Goal: Transaction & Acquisition: Purchase product/service

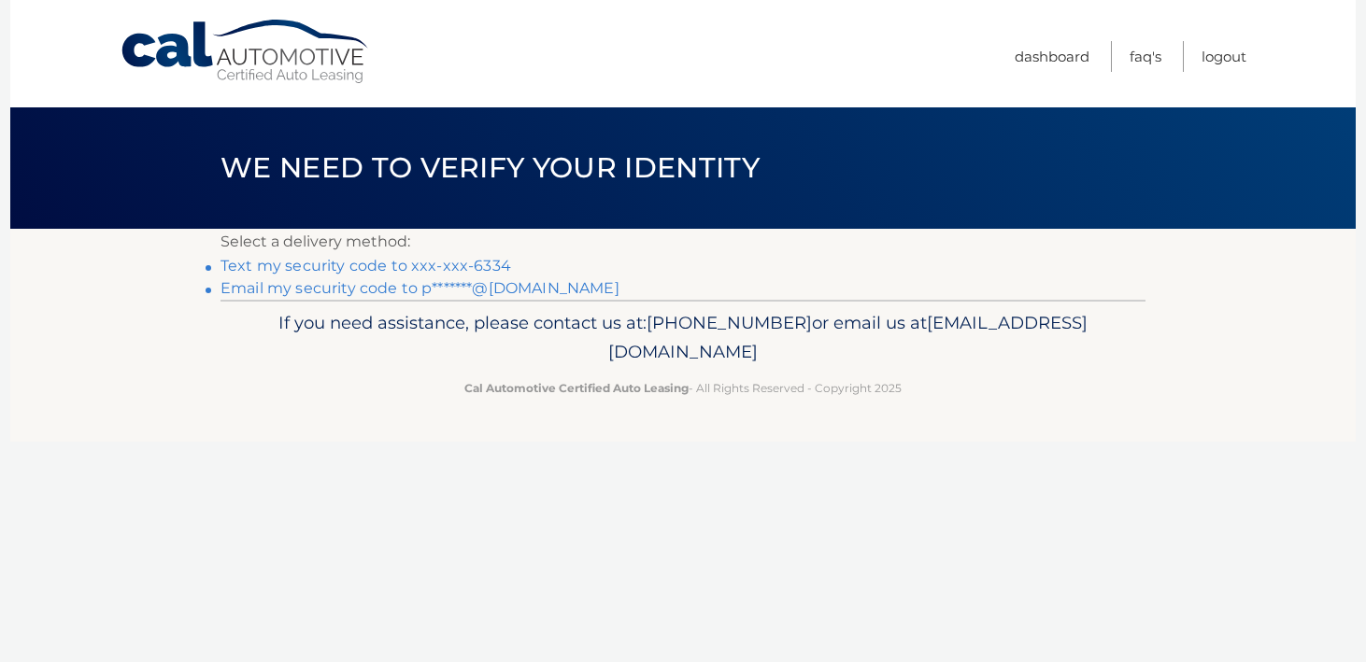
click at [352, 285] on link "Email my security code to p*******@gmail.com" at bounding box center [419, 288] width 399 height 18
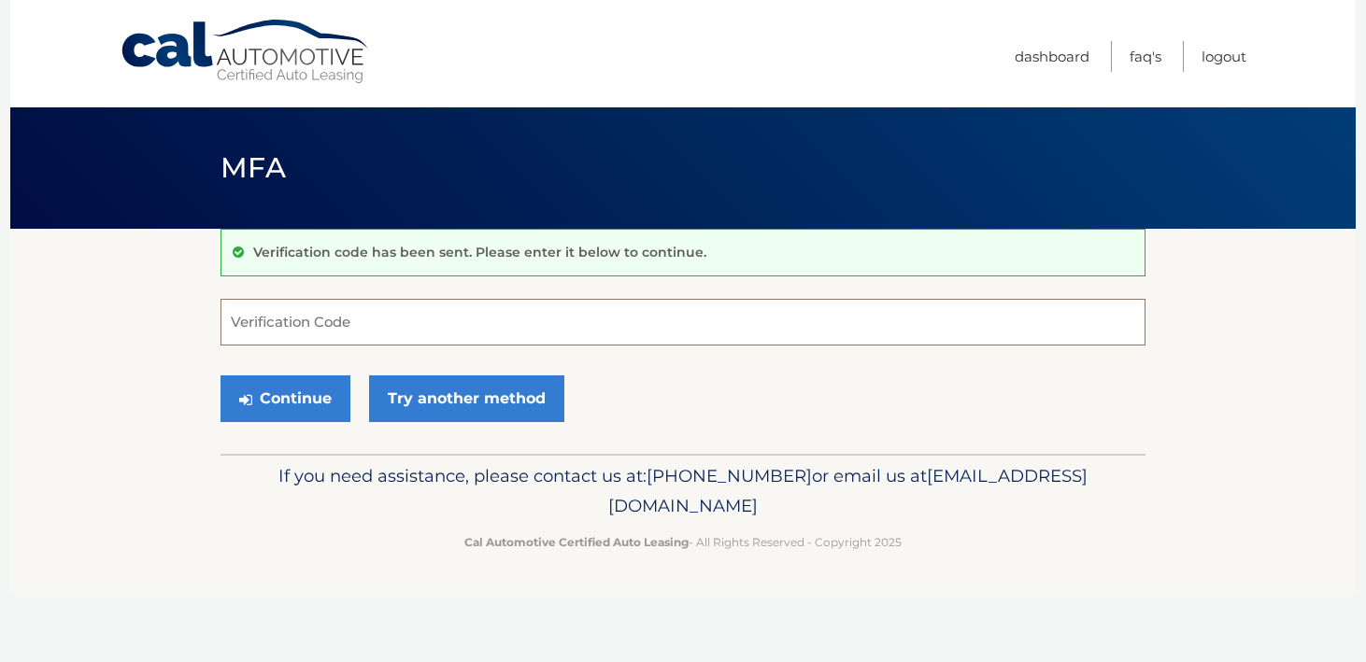
click at [398, 314] on input "Verification Code" at bounding box center [682, 322] width 925 height 47
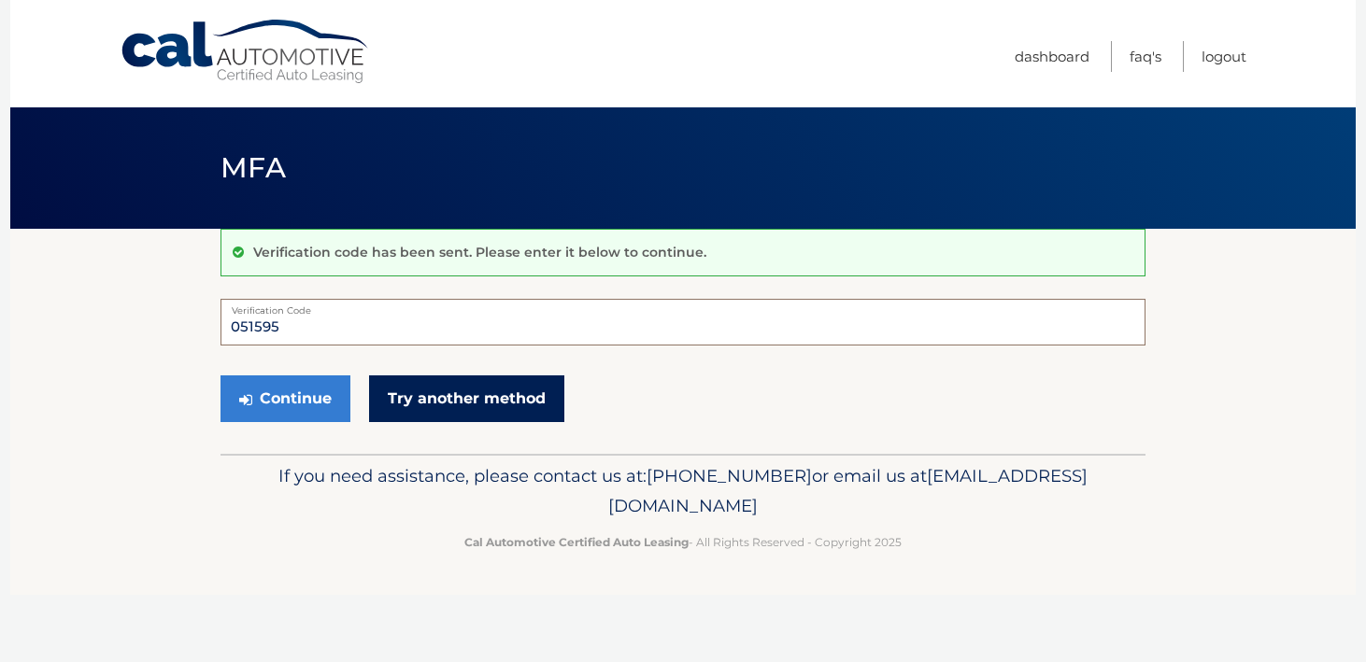
type input "051595"
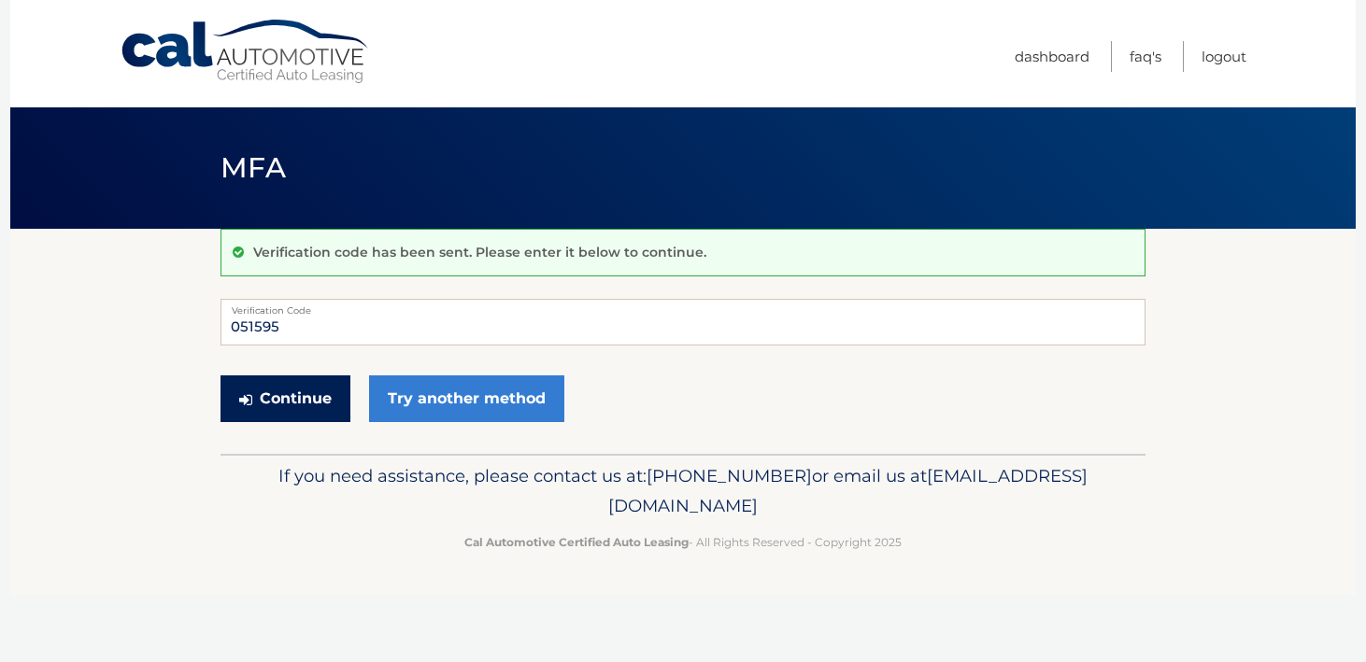
click at [263, 394] on button "Continue" at bounding box center [285, 399] width 130 height 47
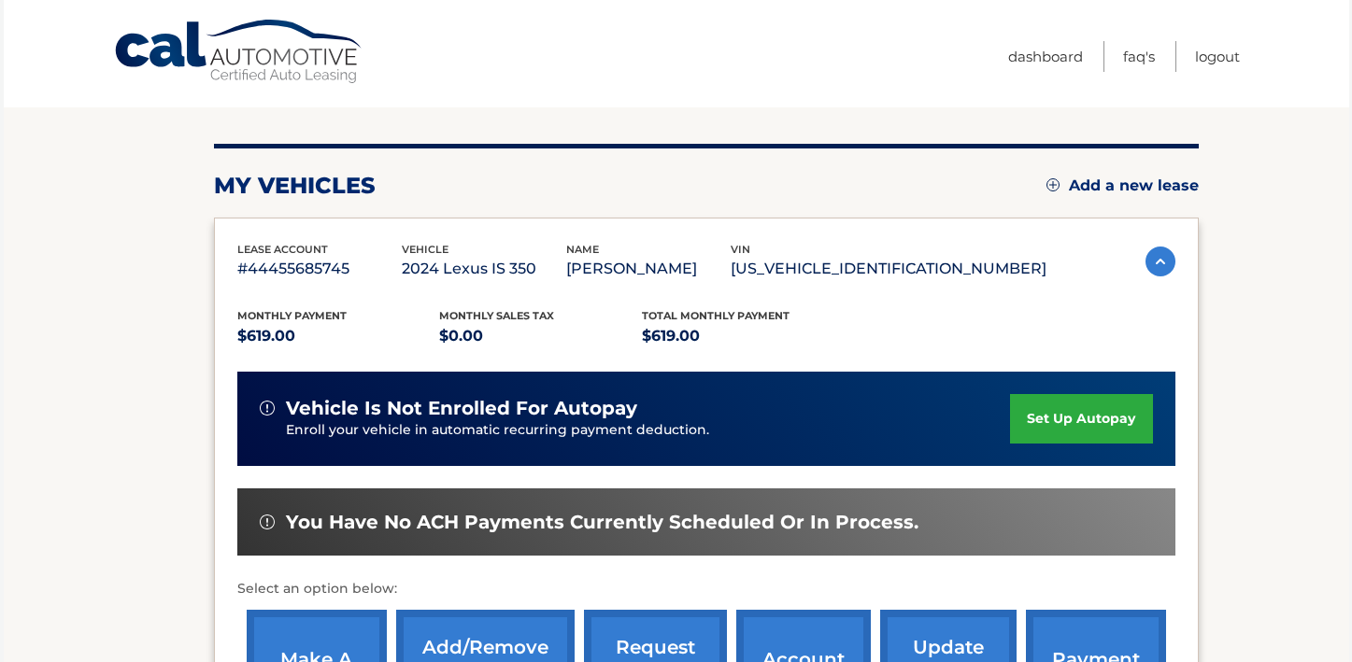
scroll to position [234, 0]
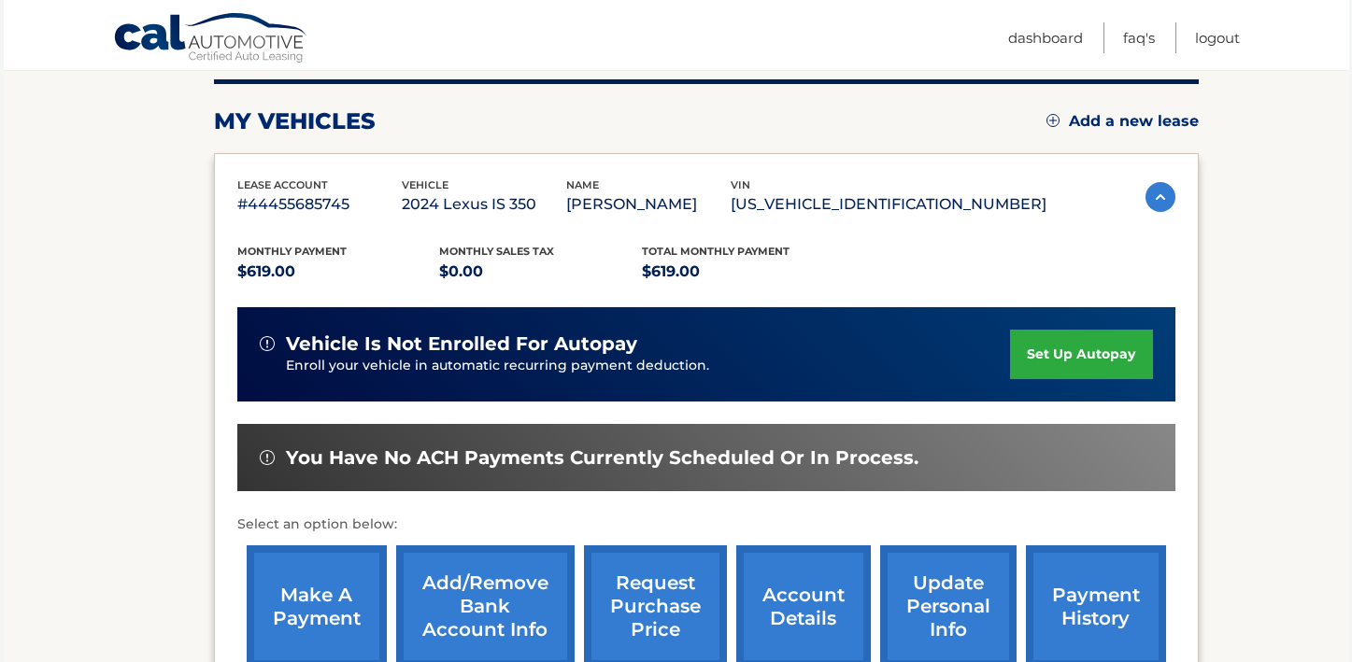
click at [312, 593] on link "make a payment" at bounding box center [317, 607] width 140 height 122
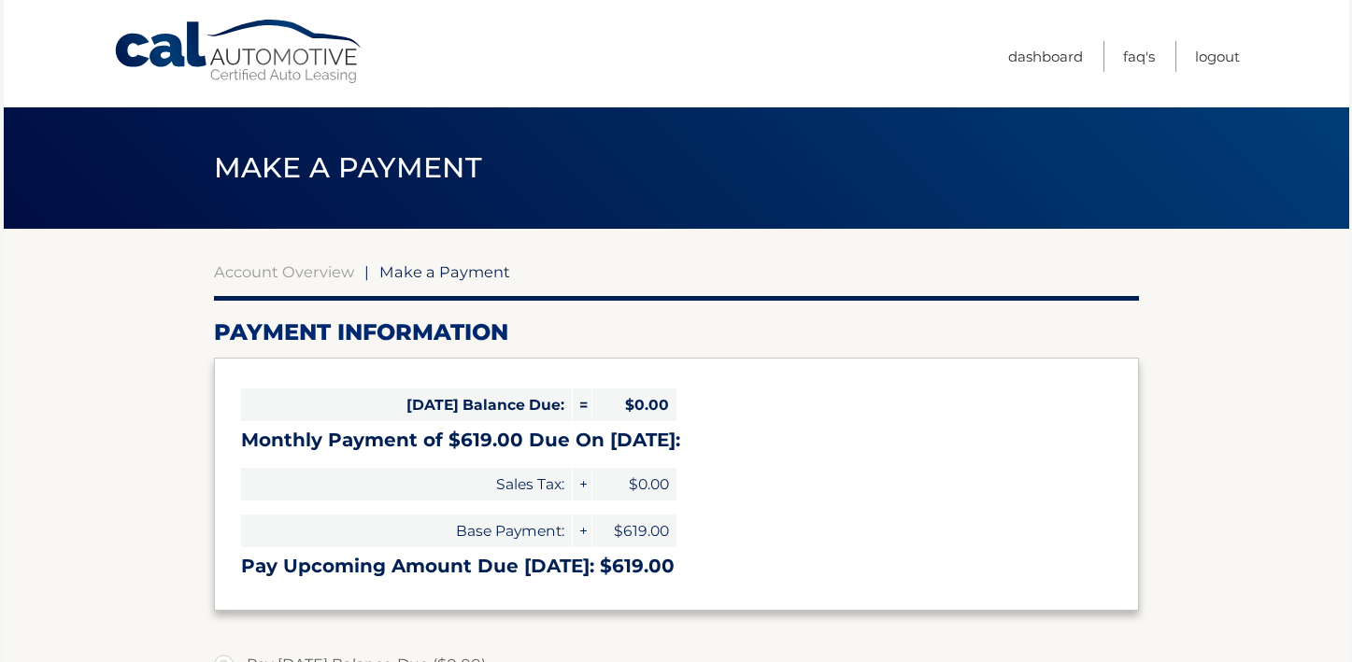
select select "NDFkYTkwYWUtMjAzMy00MDY1LWFlMTEtNDVhYjRiNzM2NjEw"
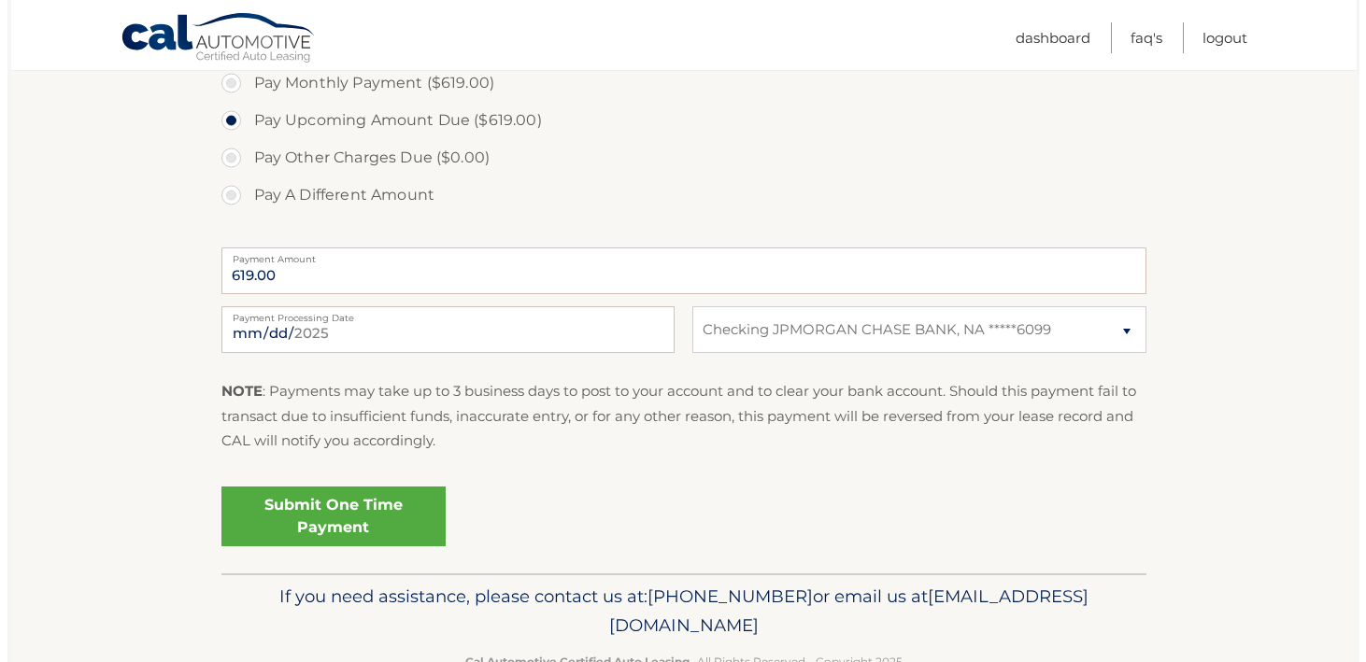
scroll to position [619, 0]
click at [316, 519] on link "Submit One Time Payment" at bounding box center [326, 517] width 224 height 60
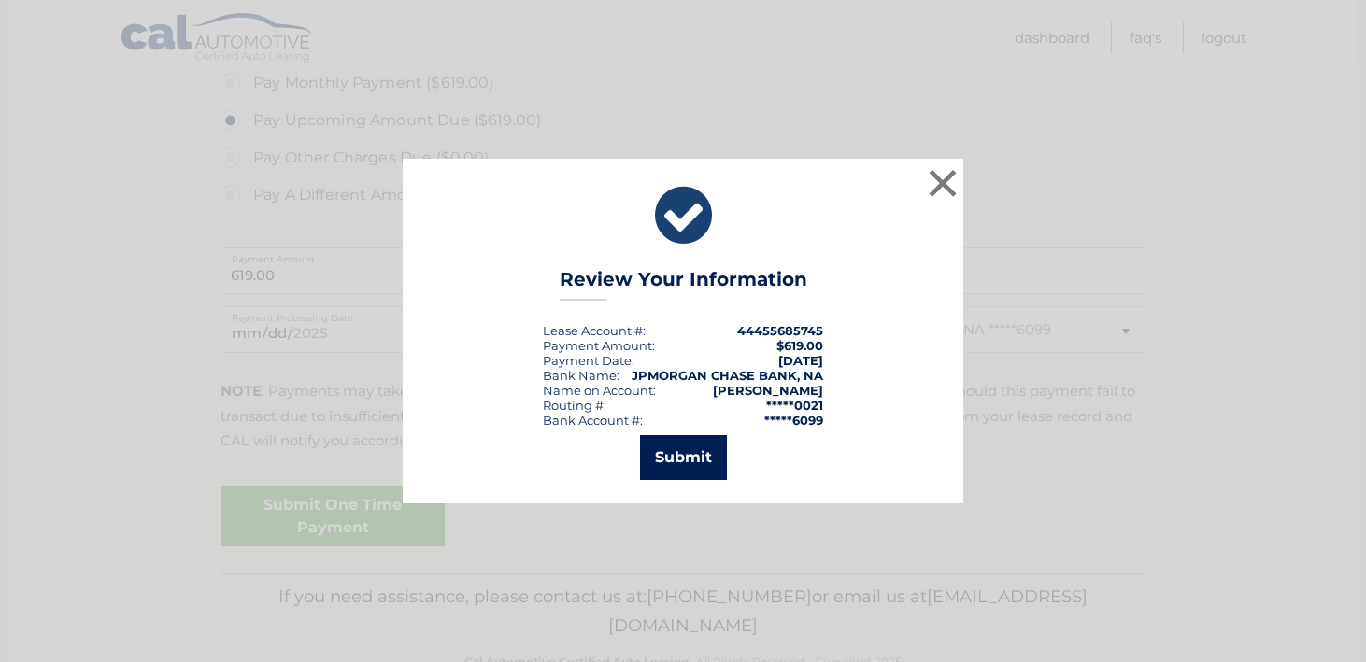
click at [686, 455] on button "Submit" at bounding box center [683, 457] width 87 height 45
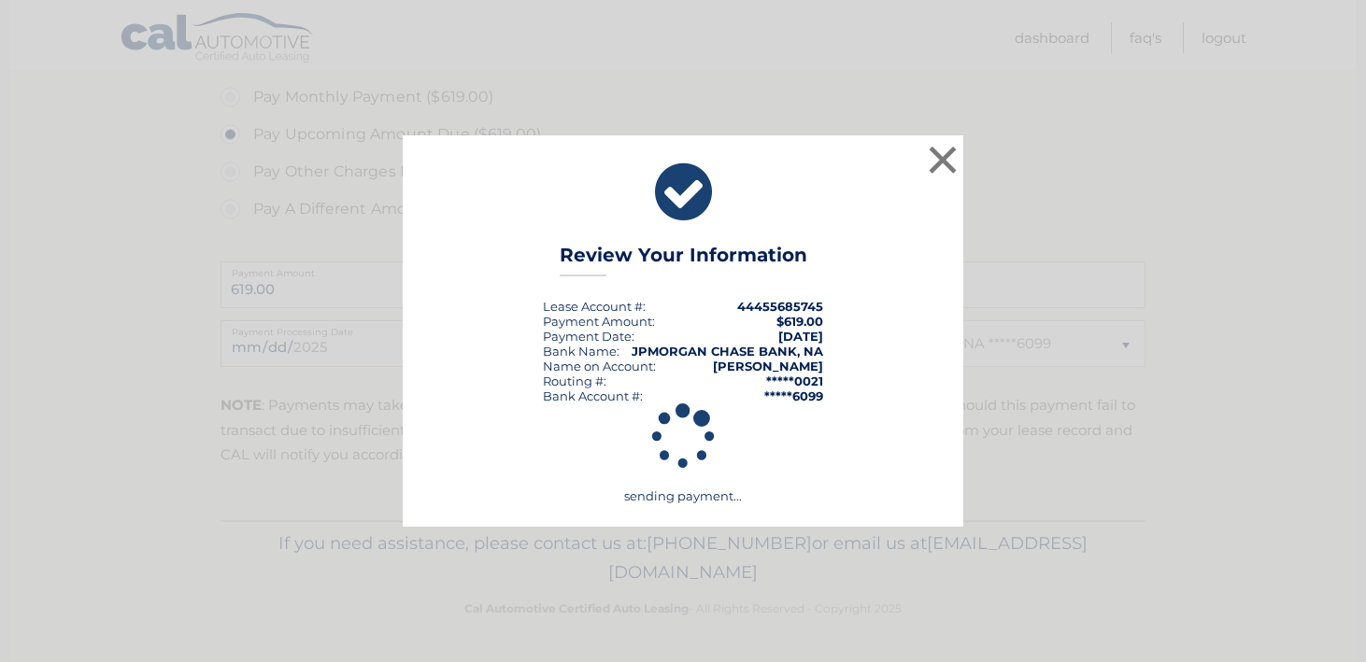
scroll to position [605, 0]
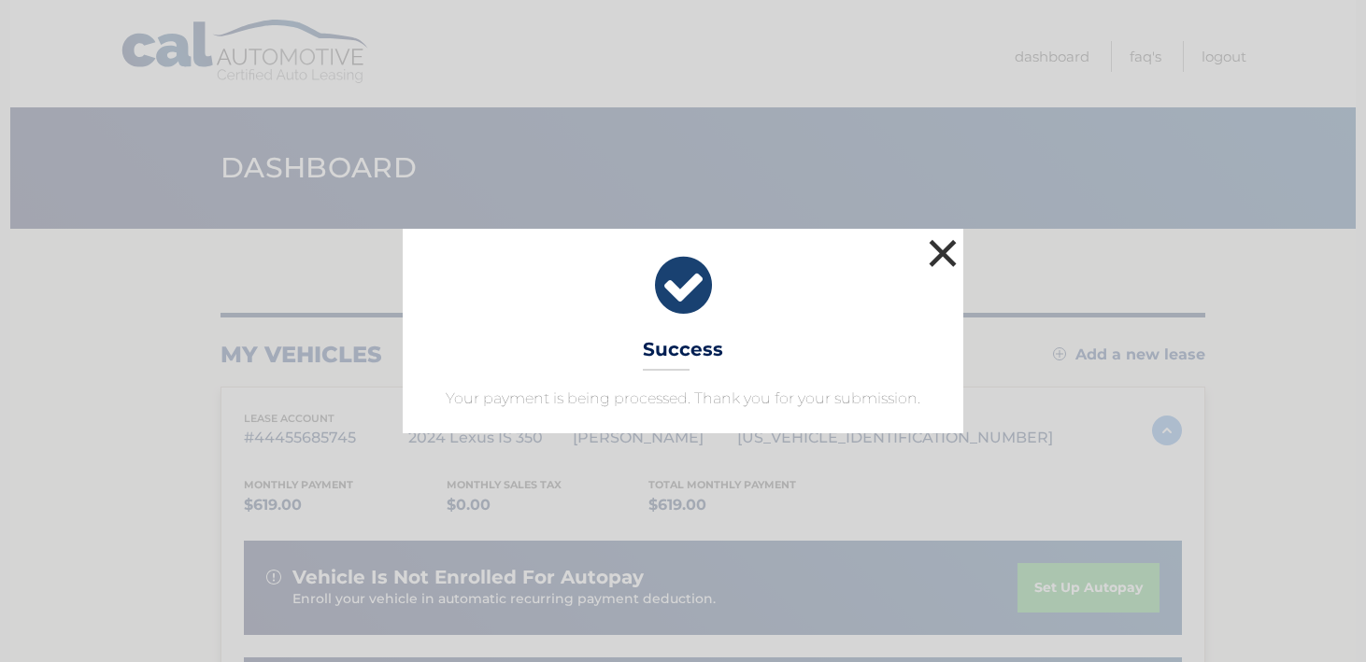
click at [946, 253] on button "×" at bounding box center [942, 253] width 37 height 37
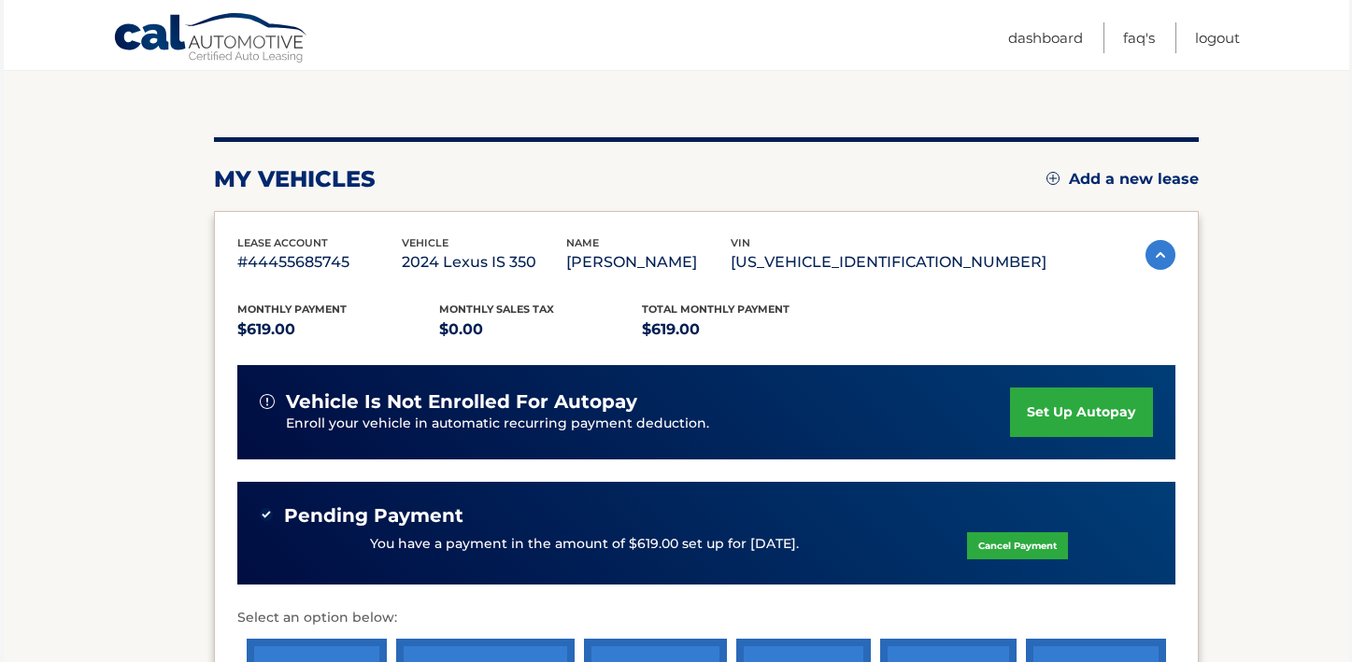
scroll to position [505, 0]
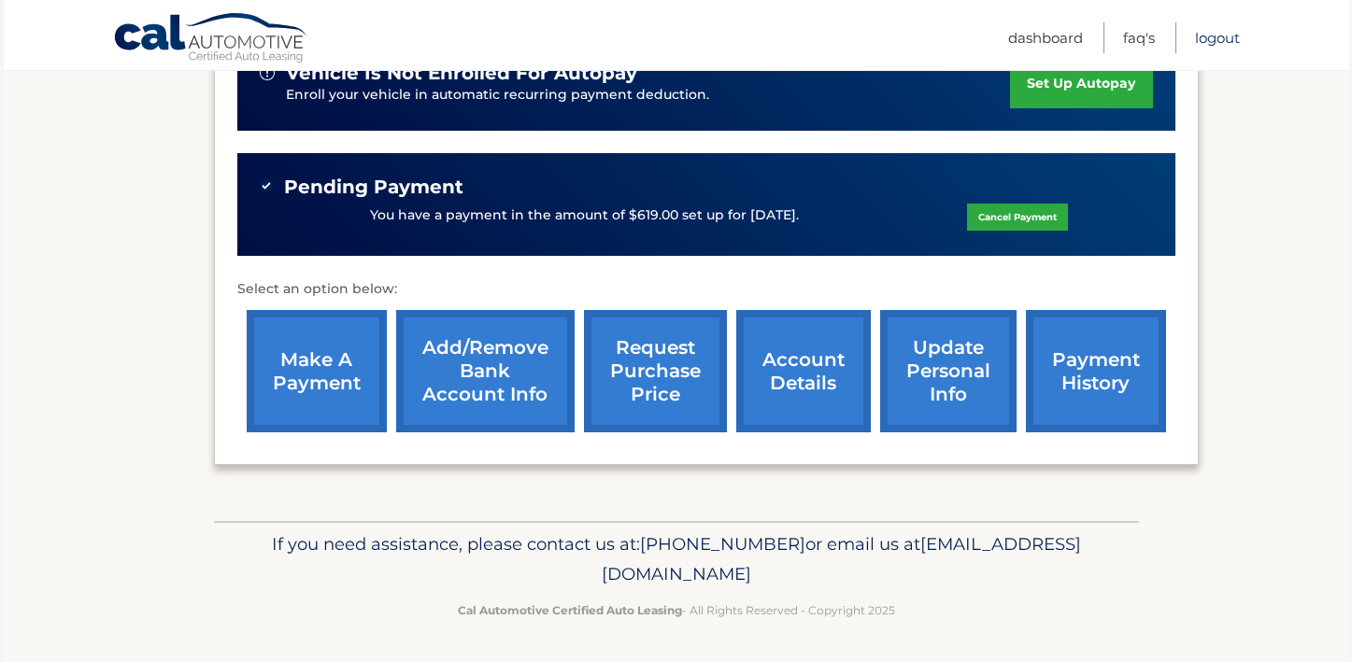
click at [1225, 36] on link "Logout" at bounding box center [1217, 37] width 45 height 31
